Goal: Obtain resource: Obtain resource

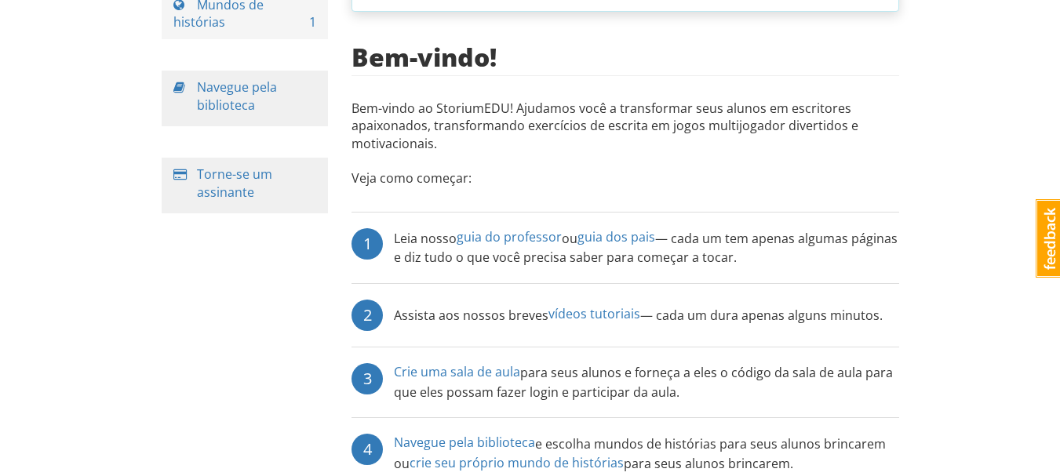
scroll to position [202, 0]
click at [530, 235] on font "guia do professor" at bounding box center [509, 236] width 105 height 17
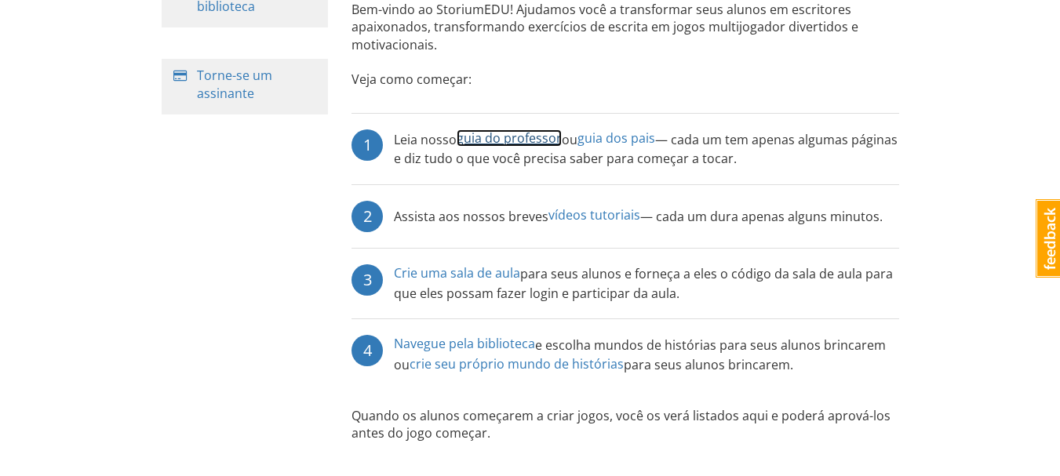
scroll to position [322, 0]
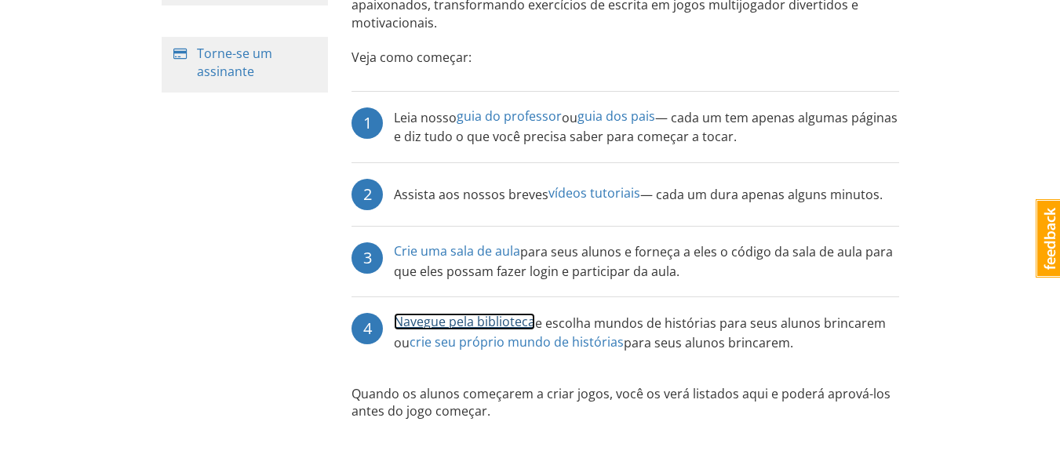
click at [515, 330] on font "Navegue pela biblioteca" at bounding box center [464, 321] width 141 height 17
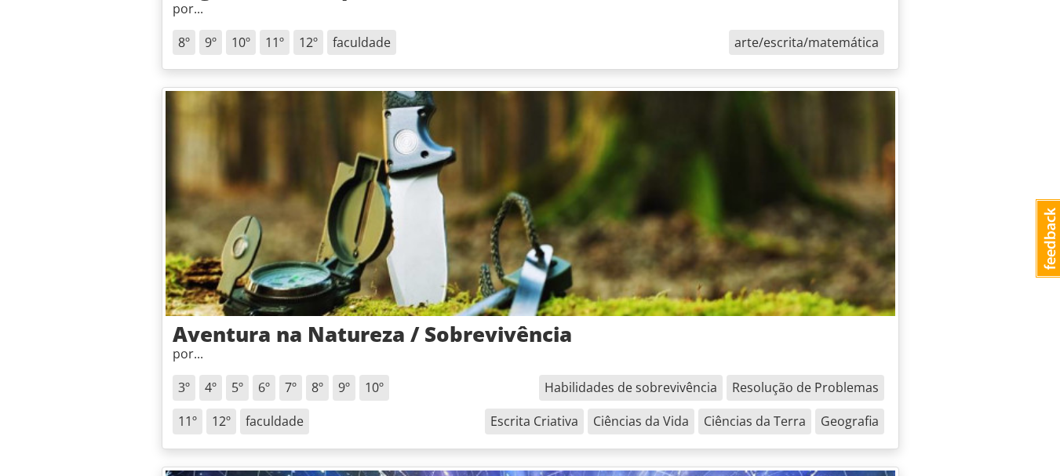
scroll to position [923, 0]
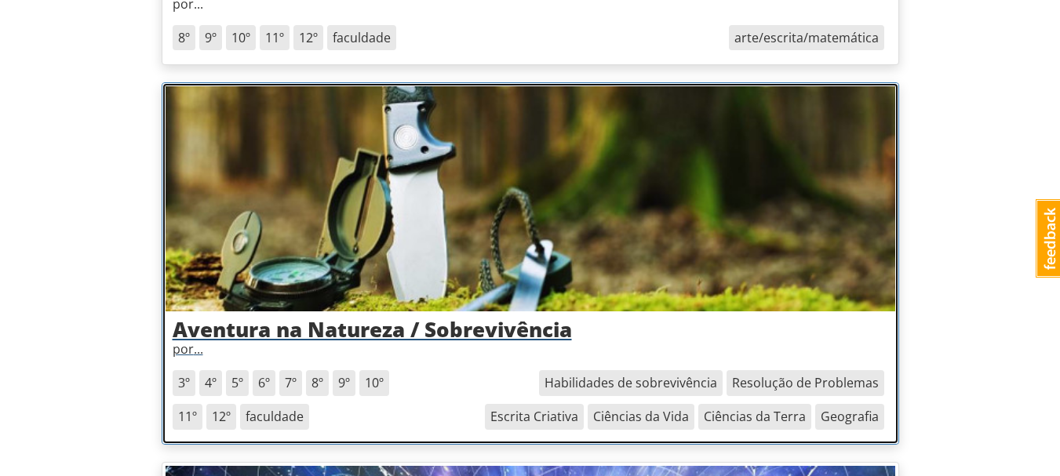
click at [558, 276] on img at bounding box center [531, 198] width 730 height 224
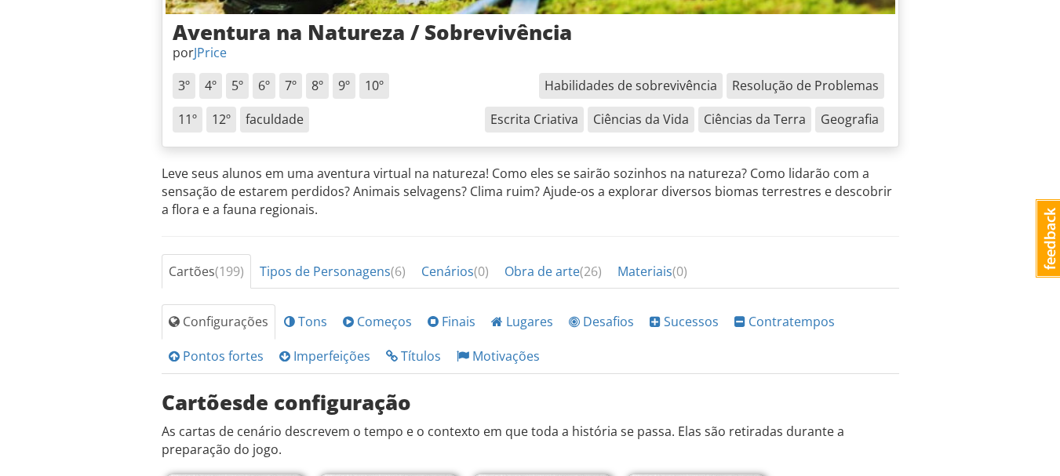
scroll to position [337, 0]
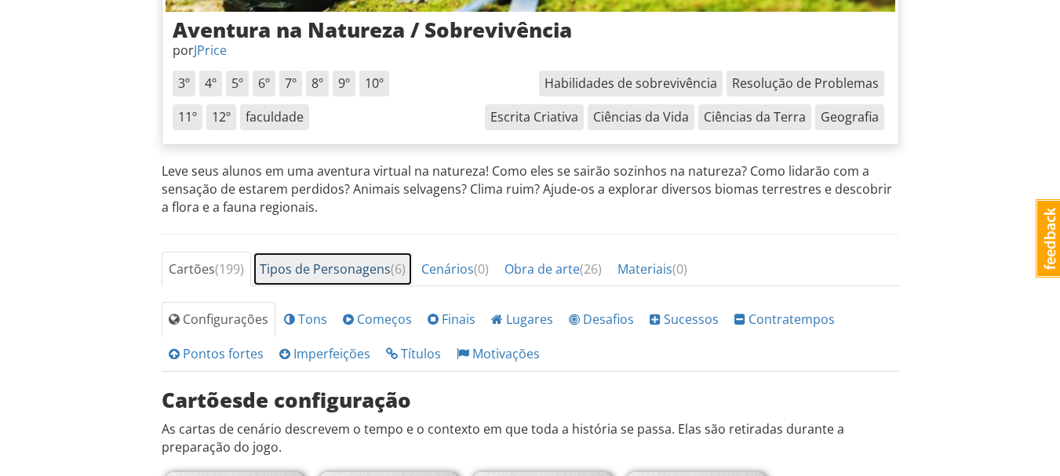
click at [391, 276] on font "Tipos de Personagens" at bounding box center [325, 268] width 131 height 17
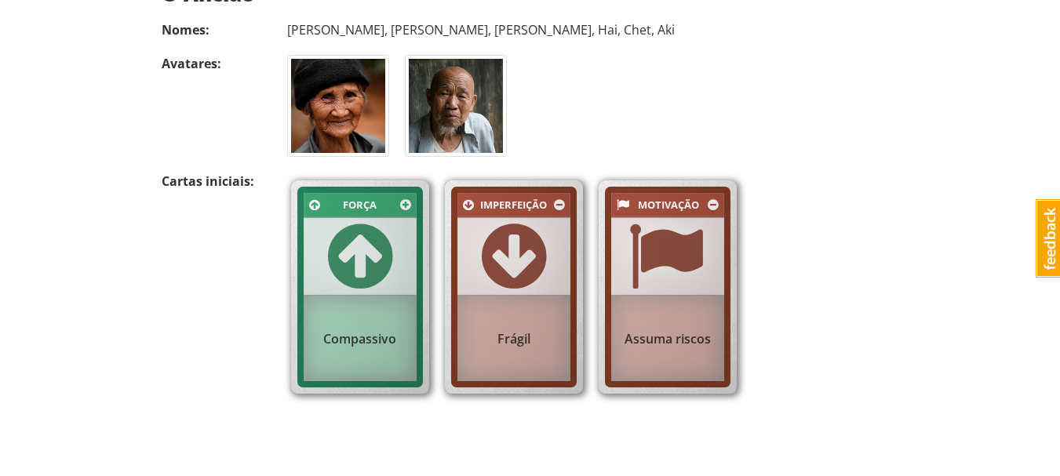
scroll to position [710, 0]
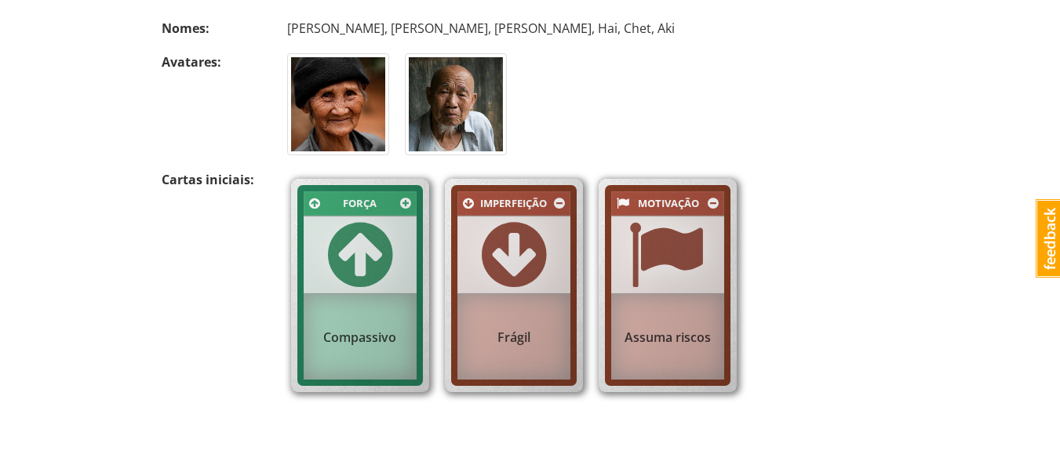
drag, startPoint x: 520, startPoint y: 291, endPoint x: 519, endPoint y: 238, distance: 53.4
click at [519, 238] on span at bounding box center [514, 254] width 64 height 75
click at [704, 226] on div at bounding box center [667, 255] width 113 height 79
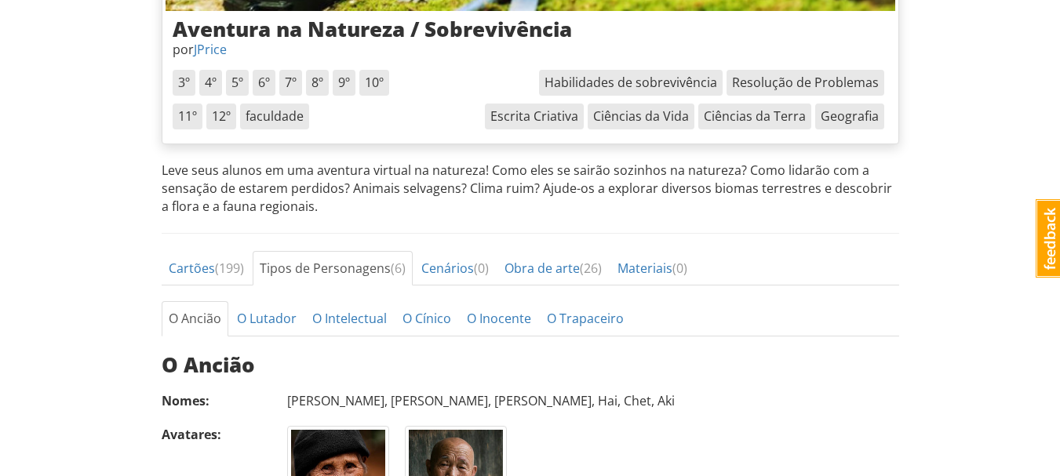
scroll to position [340, 0]
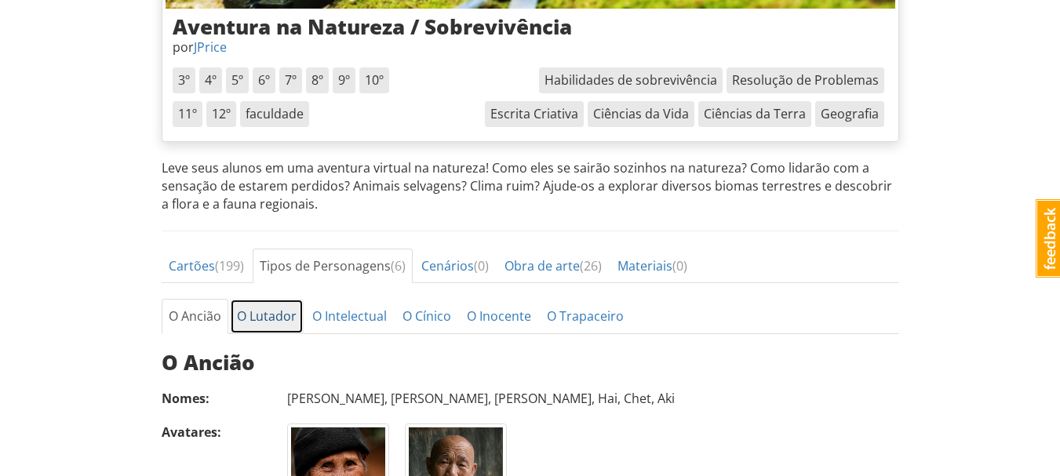
click at [280, 303] on link "O Lutador" at bounding box center [267, 316] width 74 height 35
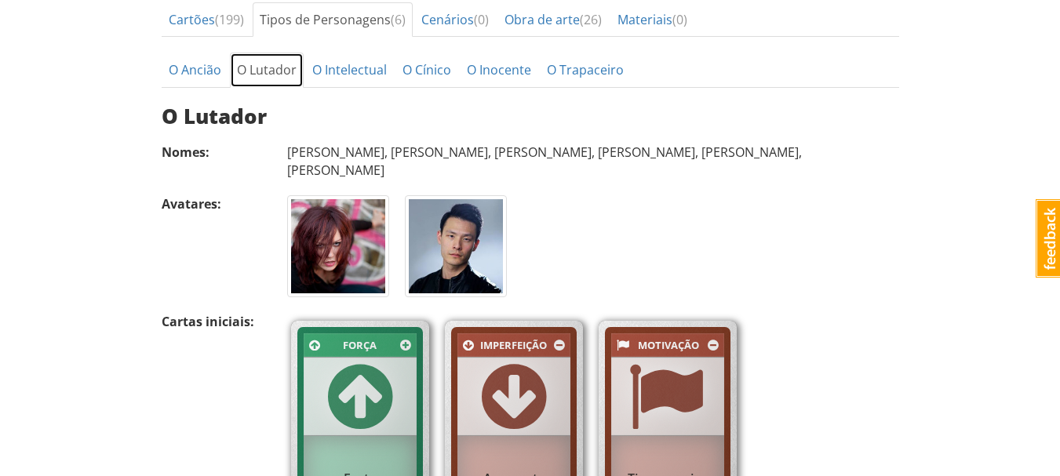
scroll to position [587, 0]
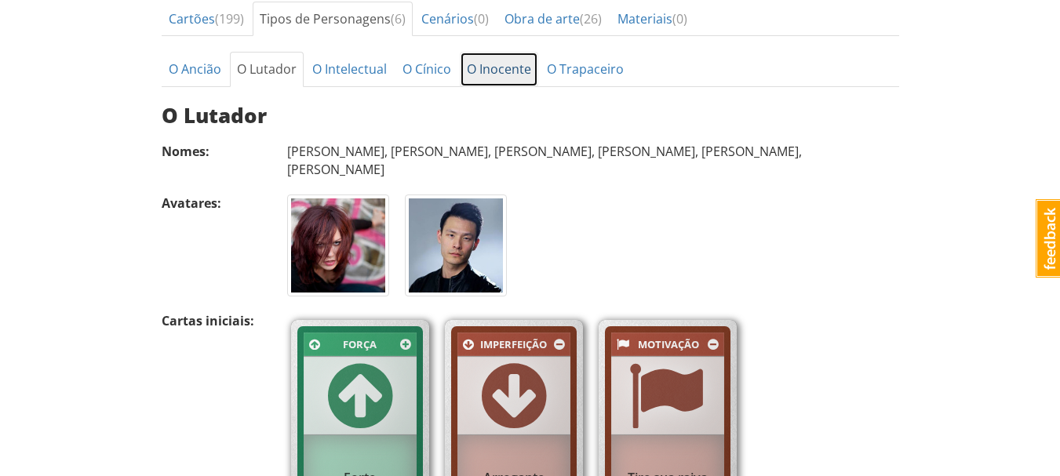
click at [492, 53] on link "O Inocente" at bounding box center [499, 69] width 78 height 35
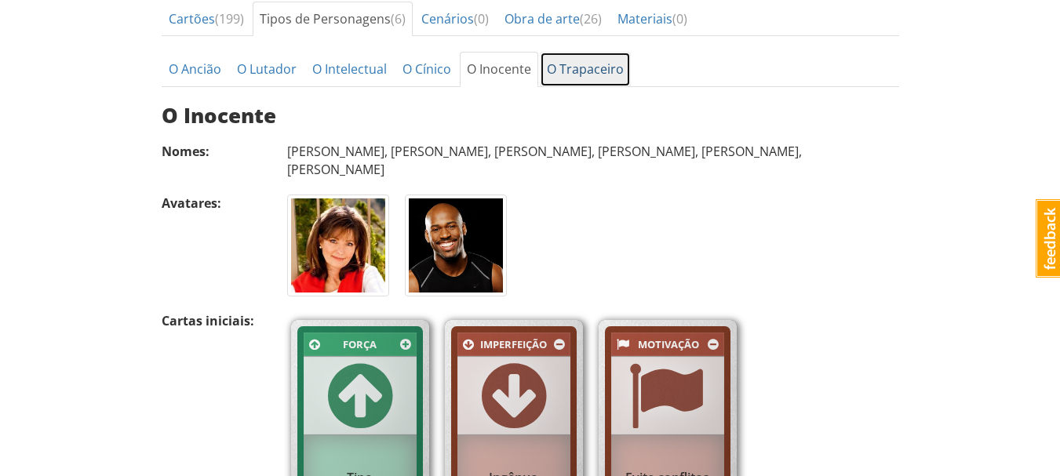
click at [573, 82] on link "O Trapaceiro" at bounding box center [585, 69] width 91 height 35
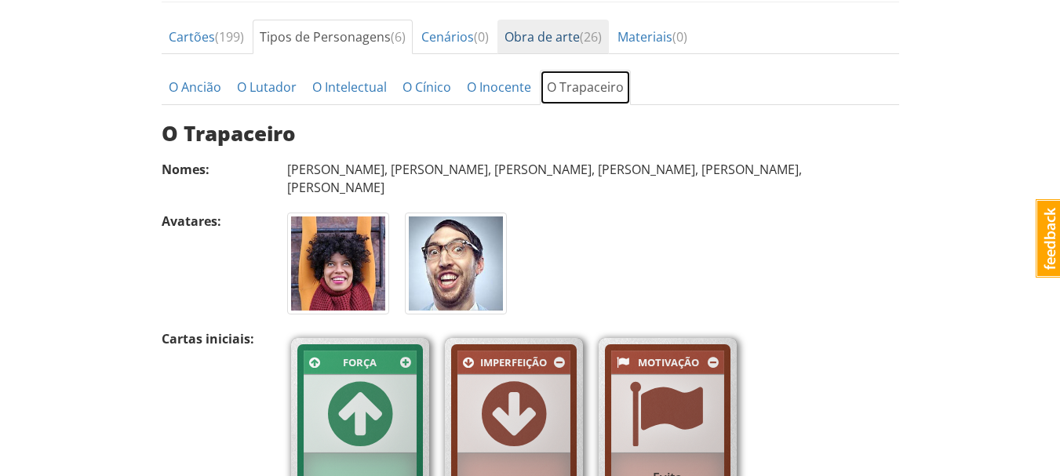
scroll to position [568, 0]
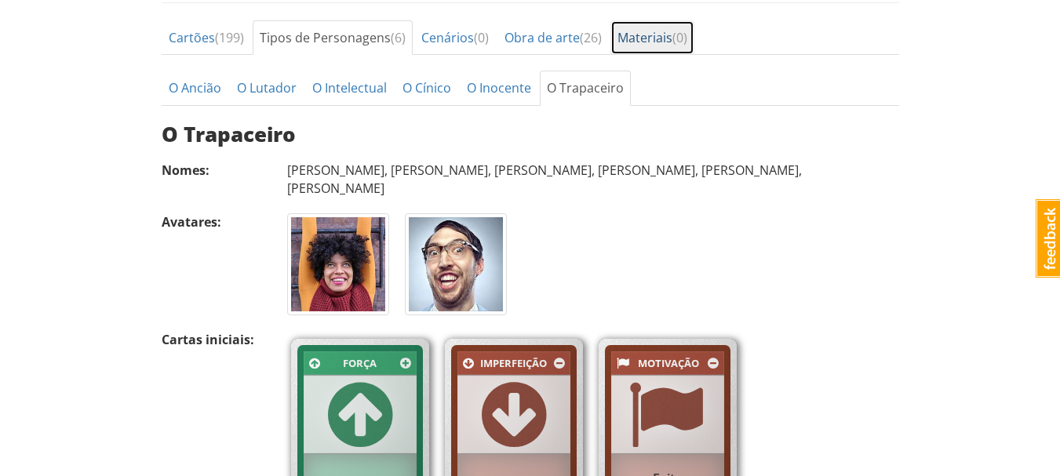
click at [660, 52] on link "Materiais ( 0 )" at bounding box center [652, 37] width 84 height 35
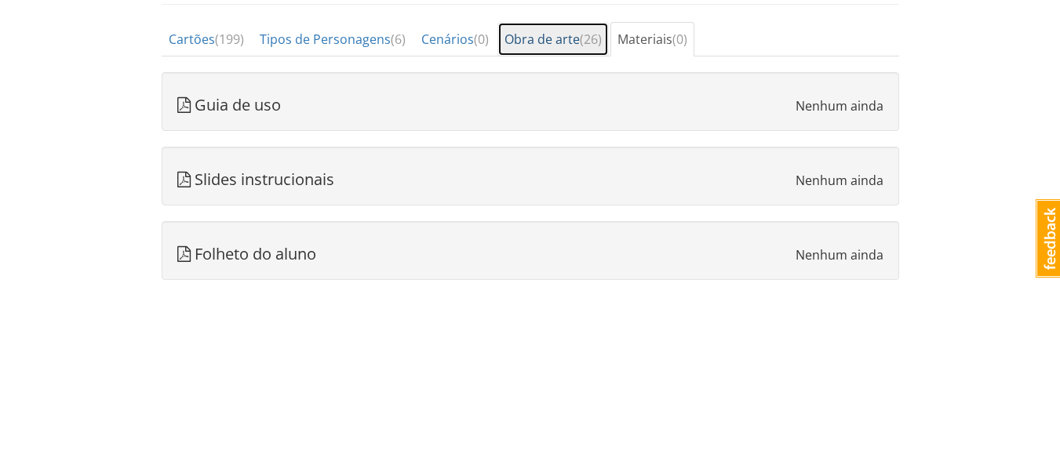
click at [580, 43] on font "Obra de arte" at bounding box center [541, 39] width 75 height 17
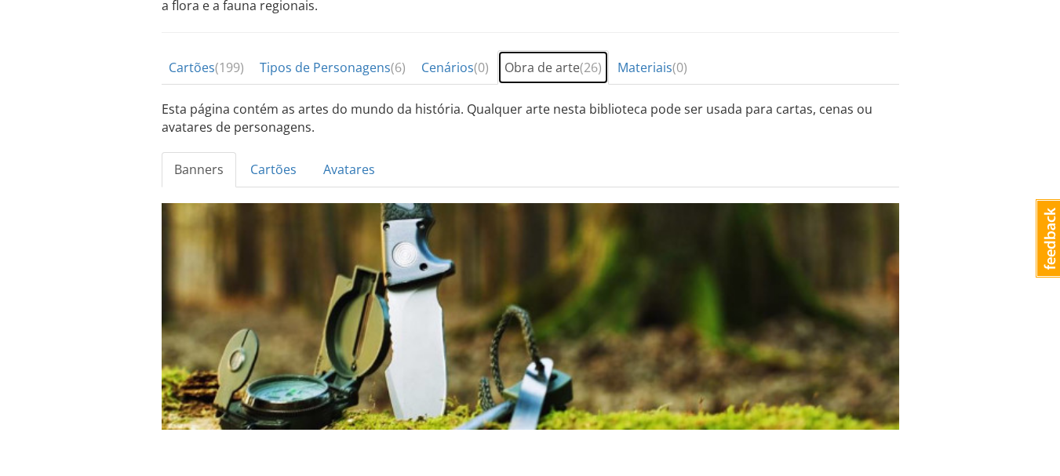
scroll to position [537, 0]
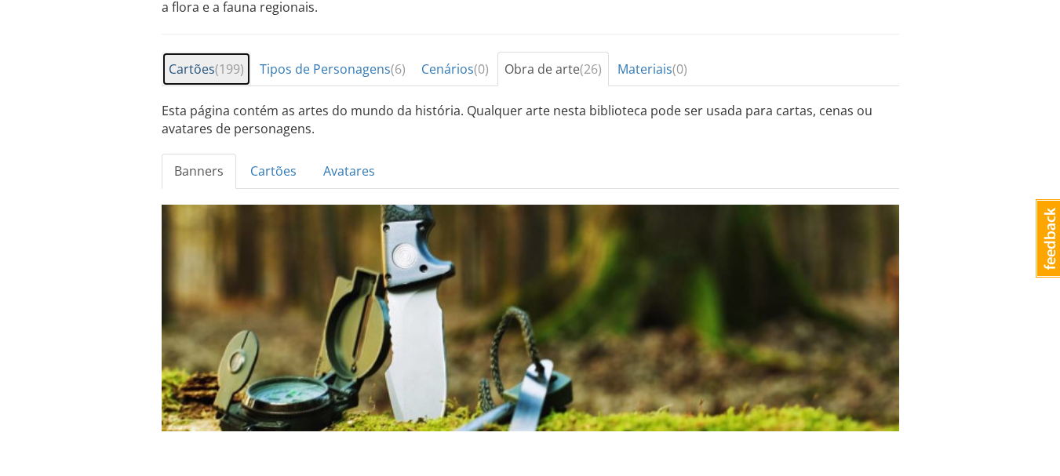
click at [207, 71] on font "Cartões" at bounding box center [192, 68] width 46 height 17
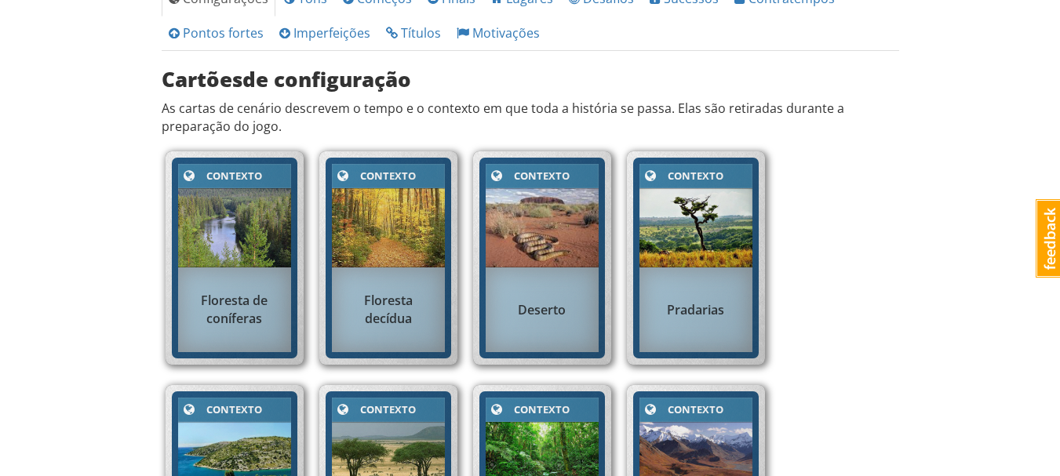
scroll to position [668, 0]
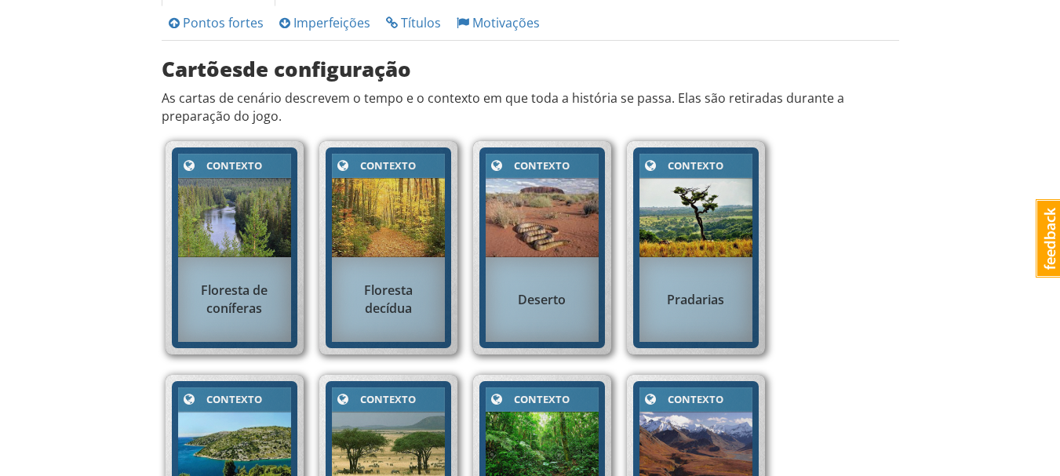
click at [383, 226] on img at bounding box center [388, 217] width 113 height 79
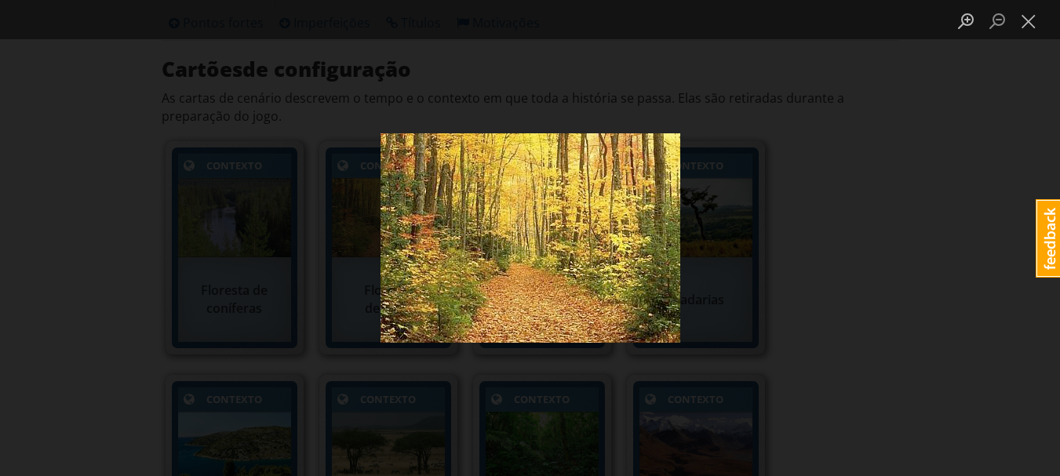
click at [707, 263] on div "Lightbox" at bounding box center [530, 238] width 1060 height 476
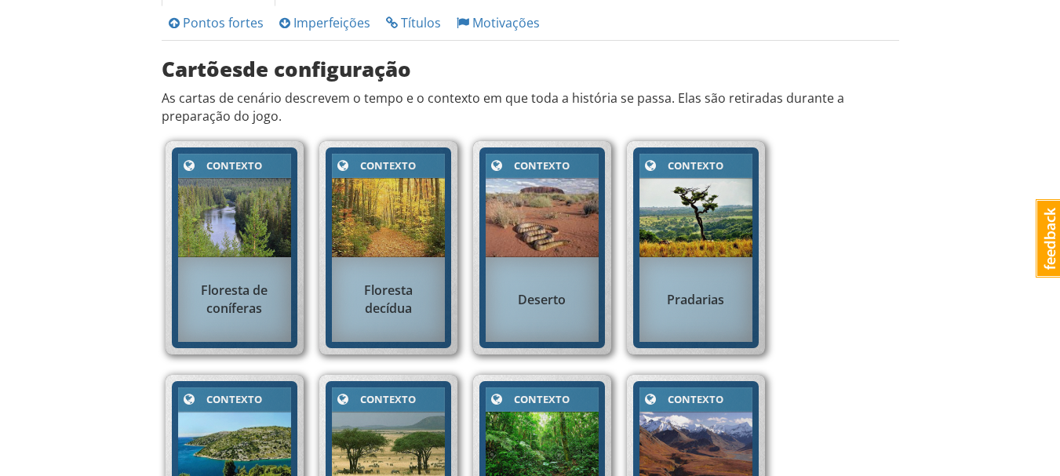
click at [700, 309] on div "Pradarias" at bounding box center [695, 300] width 113 height 34
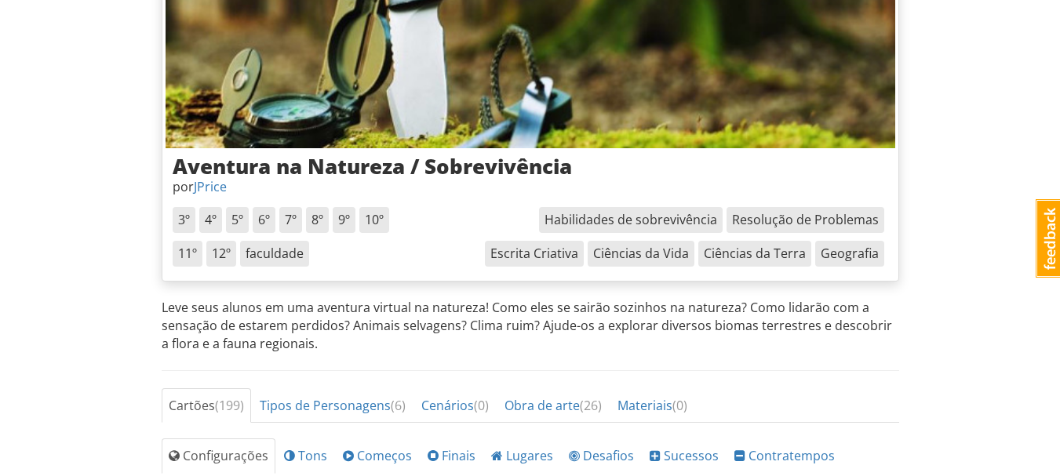
scroll to position [0, 0]
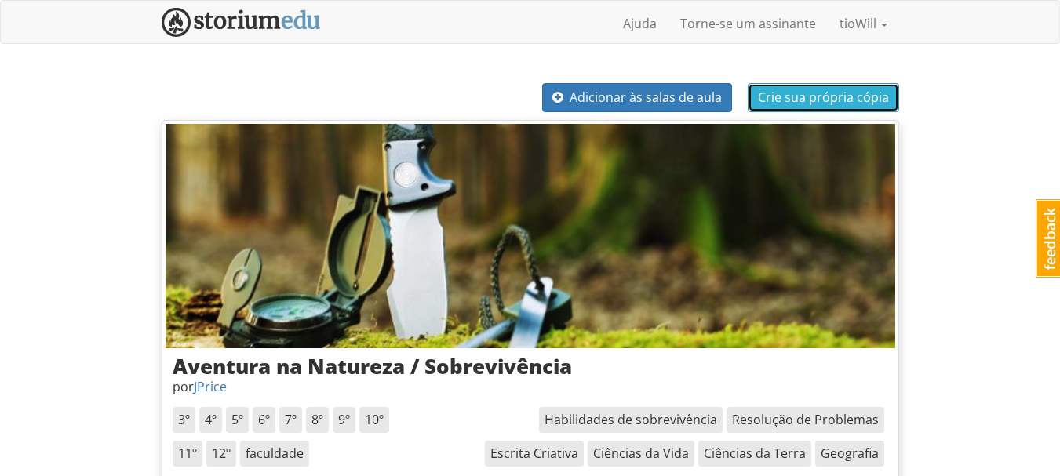
click at [779, 93] on font "Crie sua própria cópia" at bounding box center [823, 97] width 131 height 17
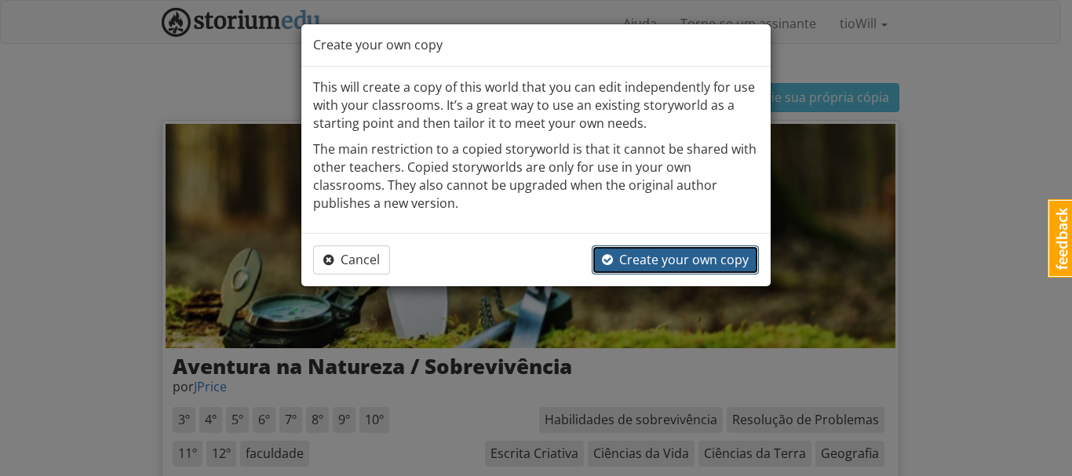
click at [626, 265] on span "Create your own copy" at bounding box center [675, 259] width 147 height 17
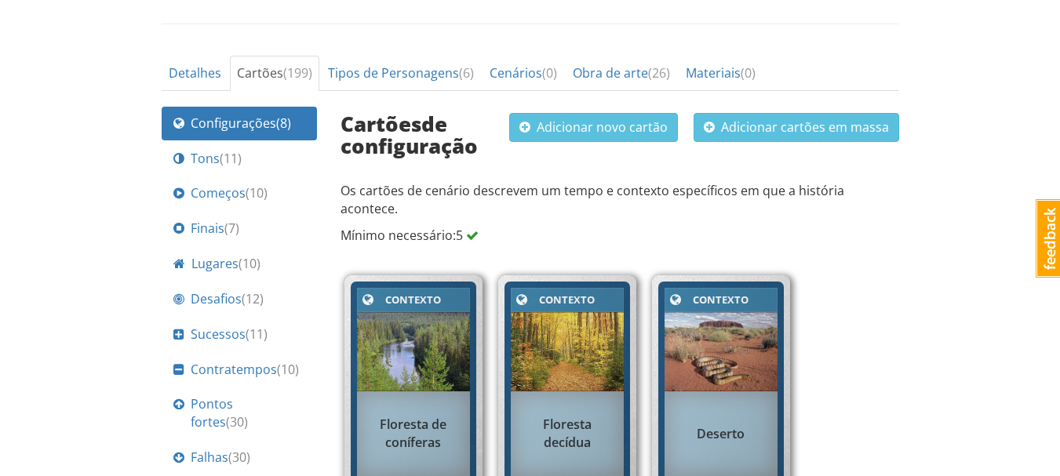
scroll to position [527, 0]
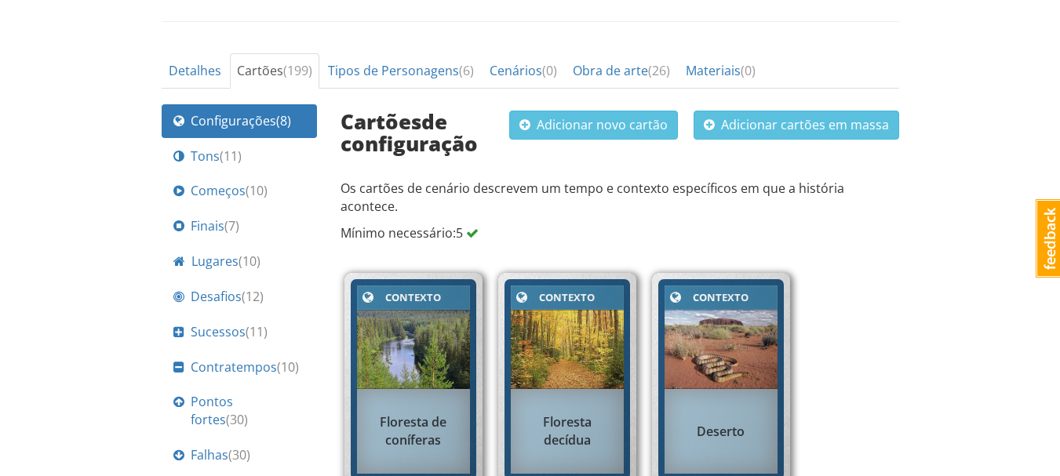
click at [402, 346] on img at bounding box center [413, 349] width 113 height 79
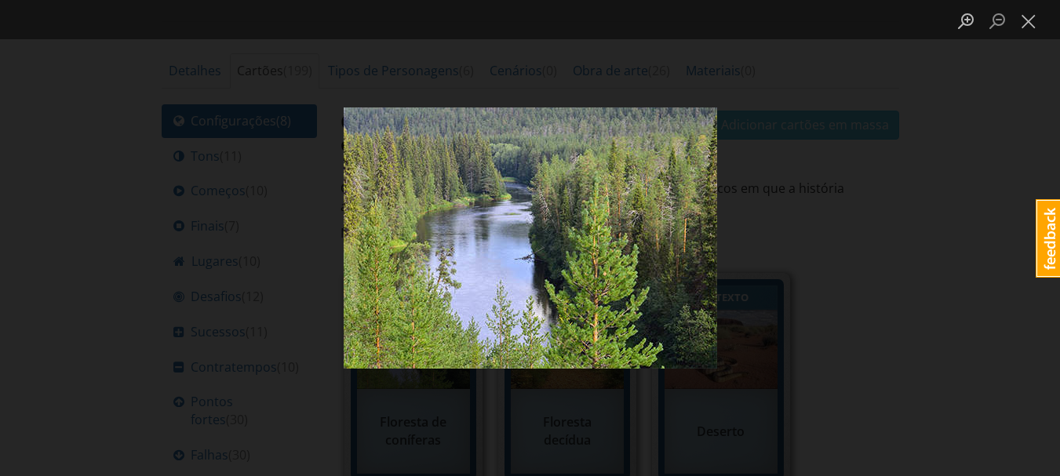
click at [907, 112] on div "Lightbox" at bounding box center [530, 238] width 1060 height 476
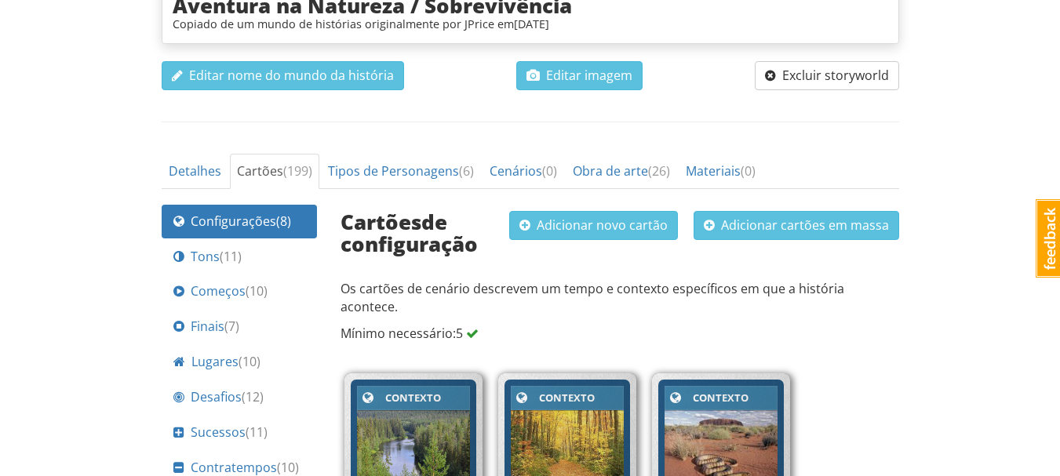
scroll to position [424, 0]
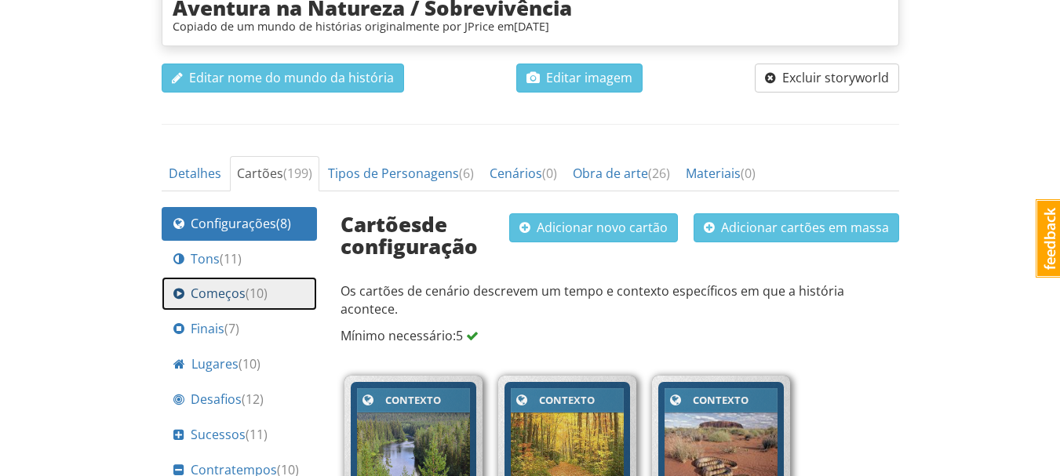
click at [235, 302] on font "Começos" at bounding box center [218, 293] width 55 height 17
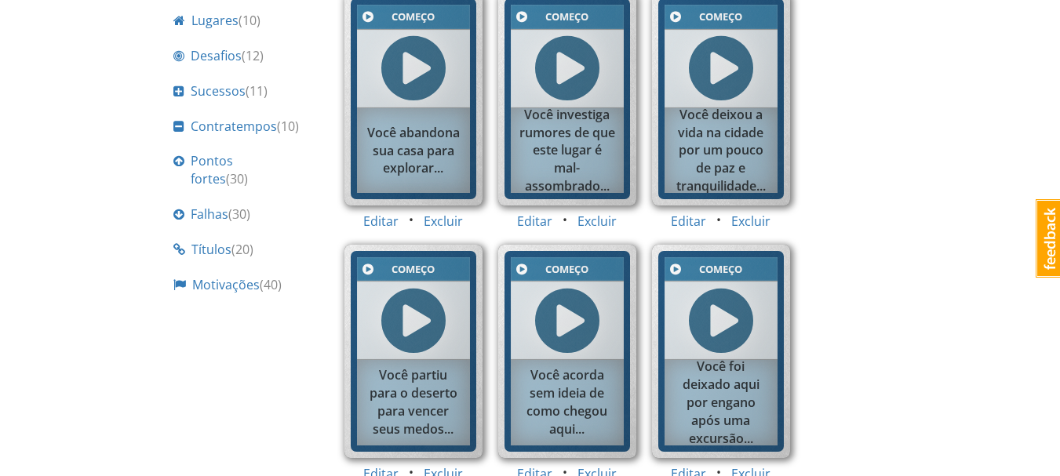
scroll to position [769, 0]
